Goal: Navigation & Orientation: Find specific page/section

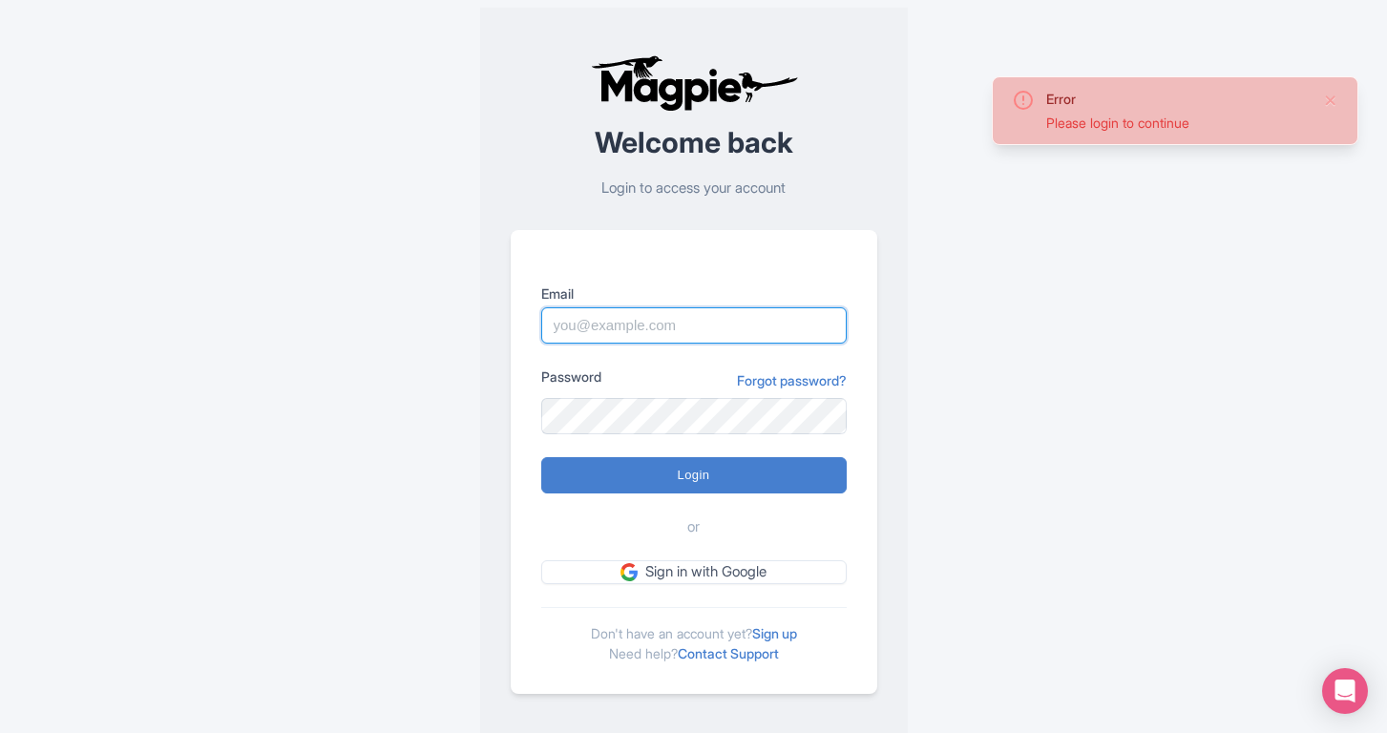
type input "noma.dube@gocity.com"
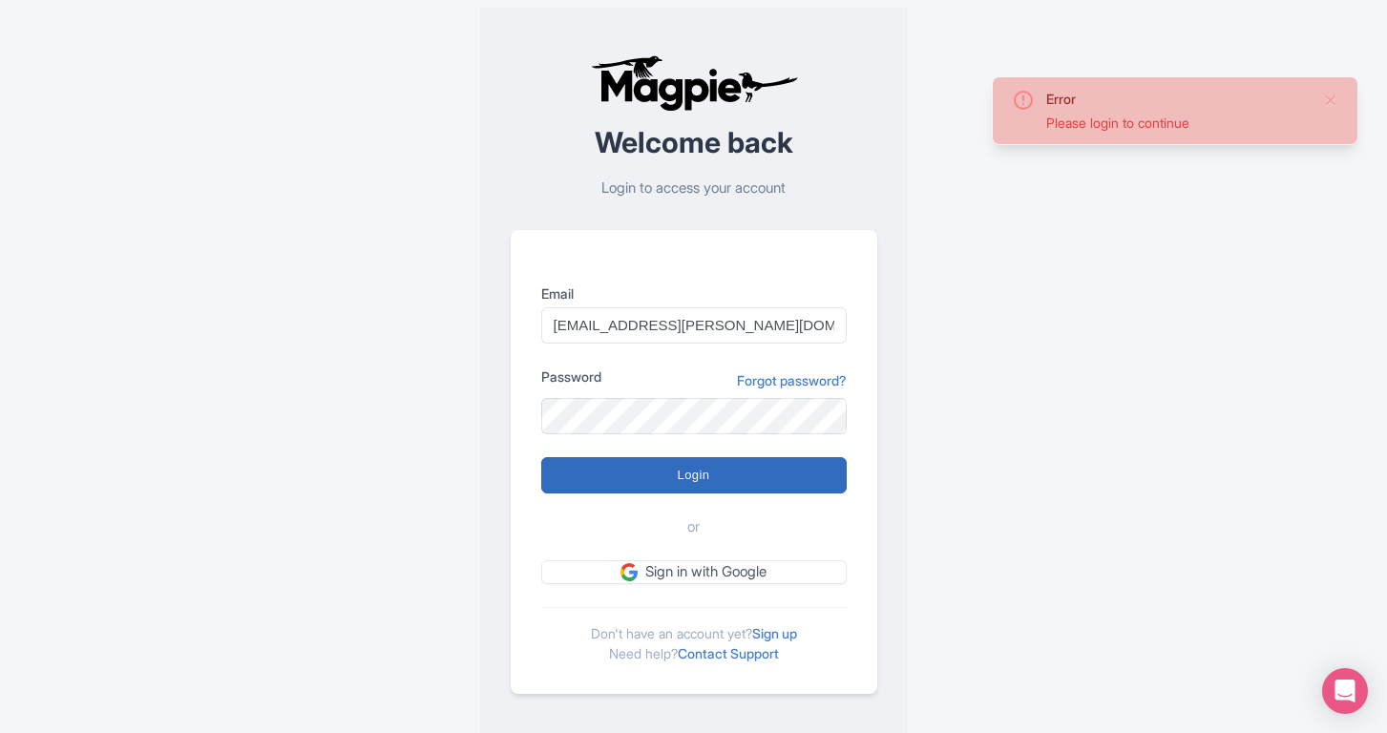
click at [680, 477] on input "Login" at bounding box center [694, 475] width 306 height 36
type input "Logging in..."
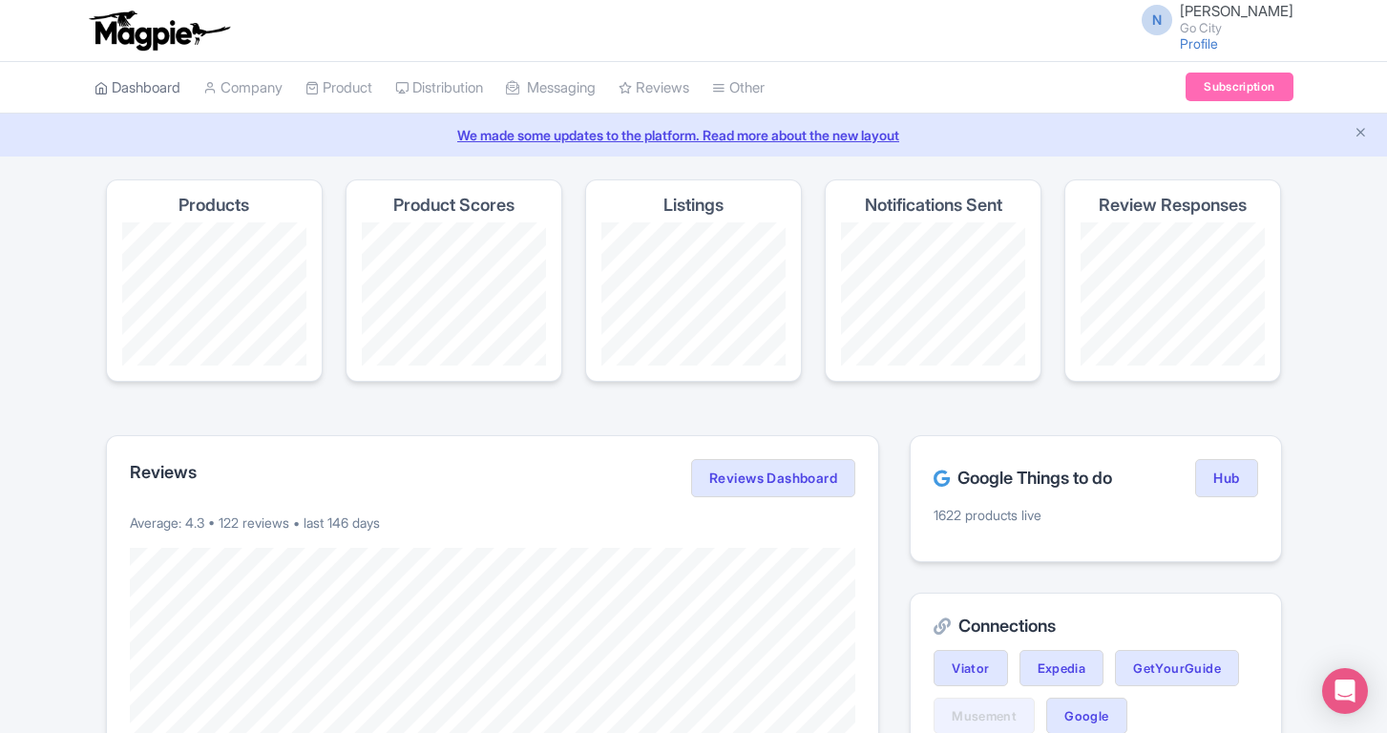
click at [139, 73] on link "Dashboard" at bounding box center [138, 88] width 86 height 53
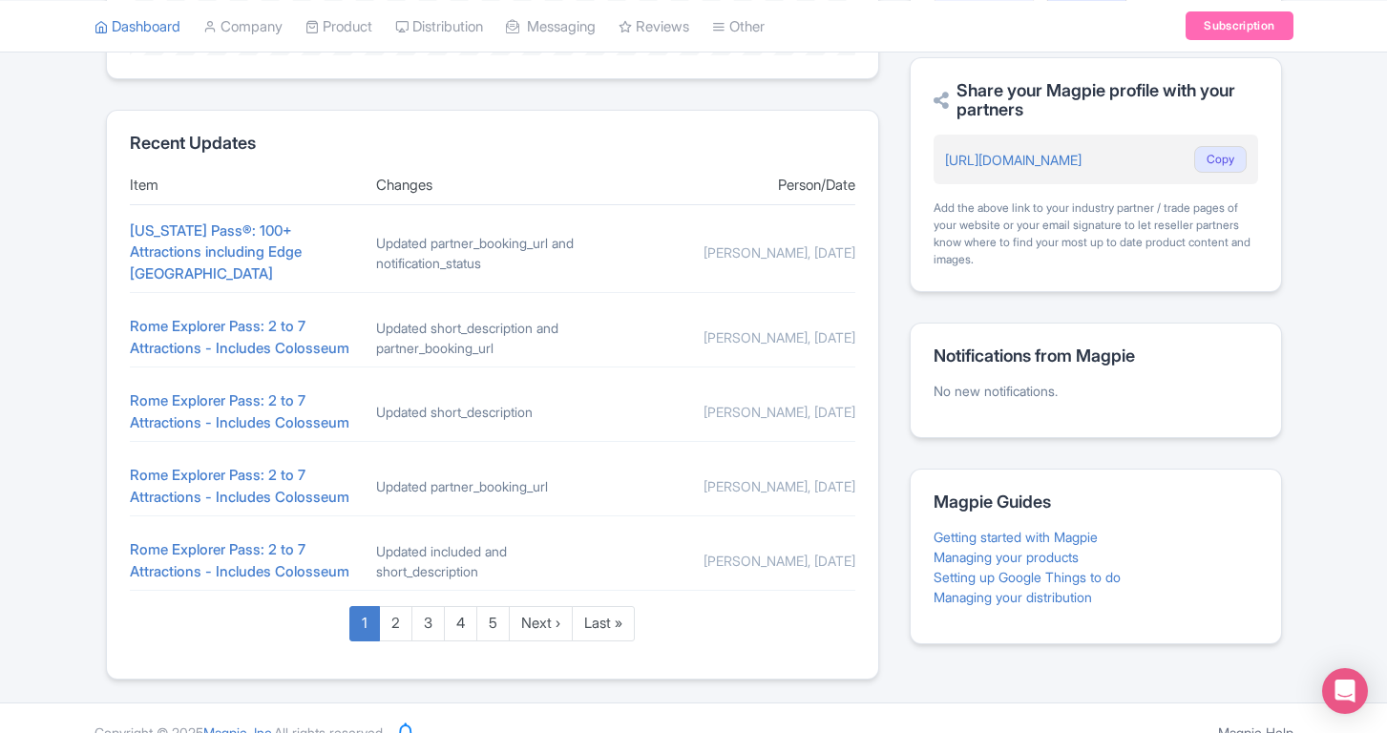
scroll to position [731, 0]
